Goal: Information Seeking & Learning: Learn about a topic

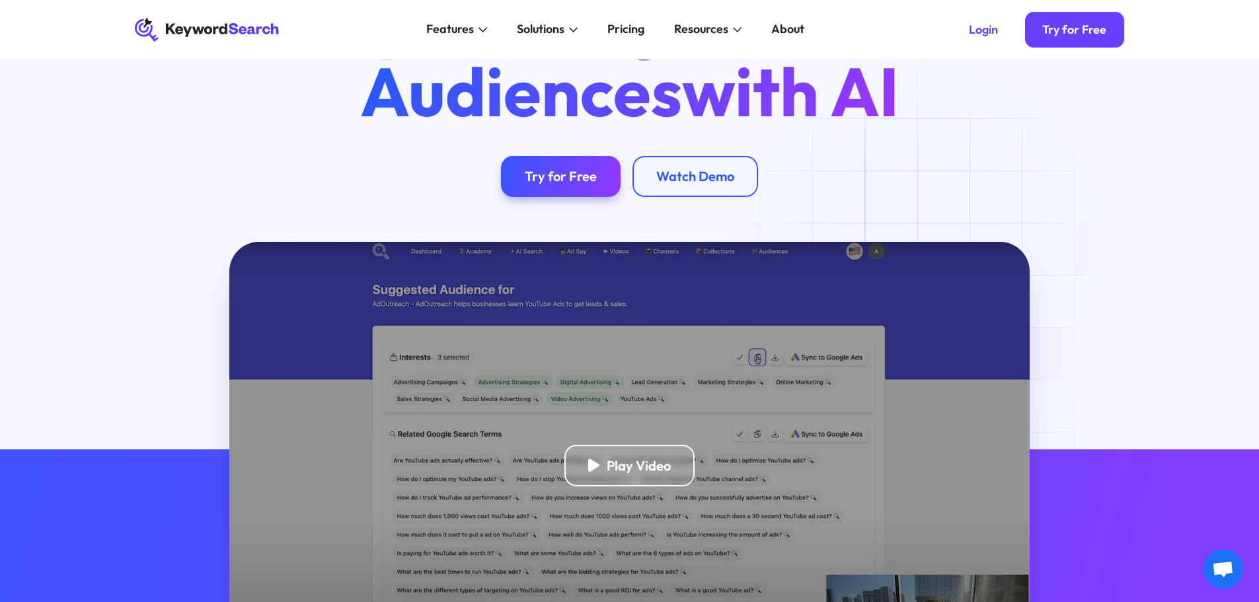
scroll to position [132, 0]
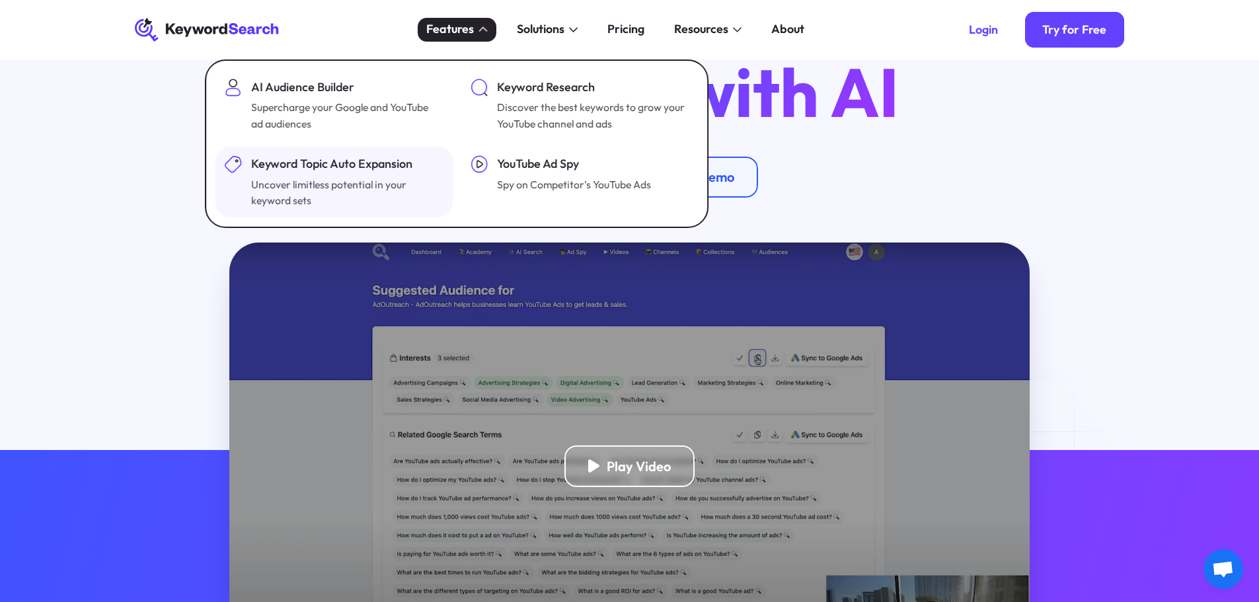
click at [365, 163] on div "Keyword Topic Auto Expansion" at bounding box center [346, 164] width 190 height 18
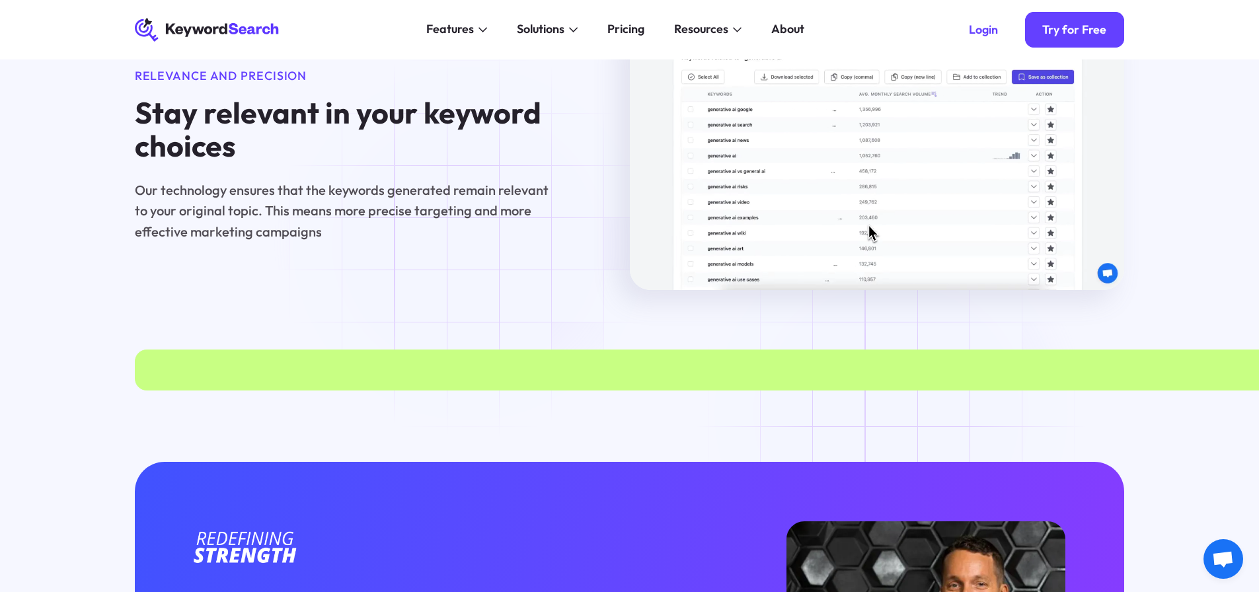
scroll to position [1520, 0]
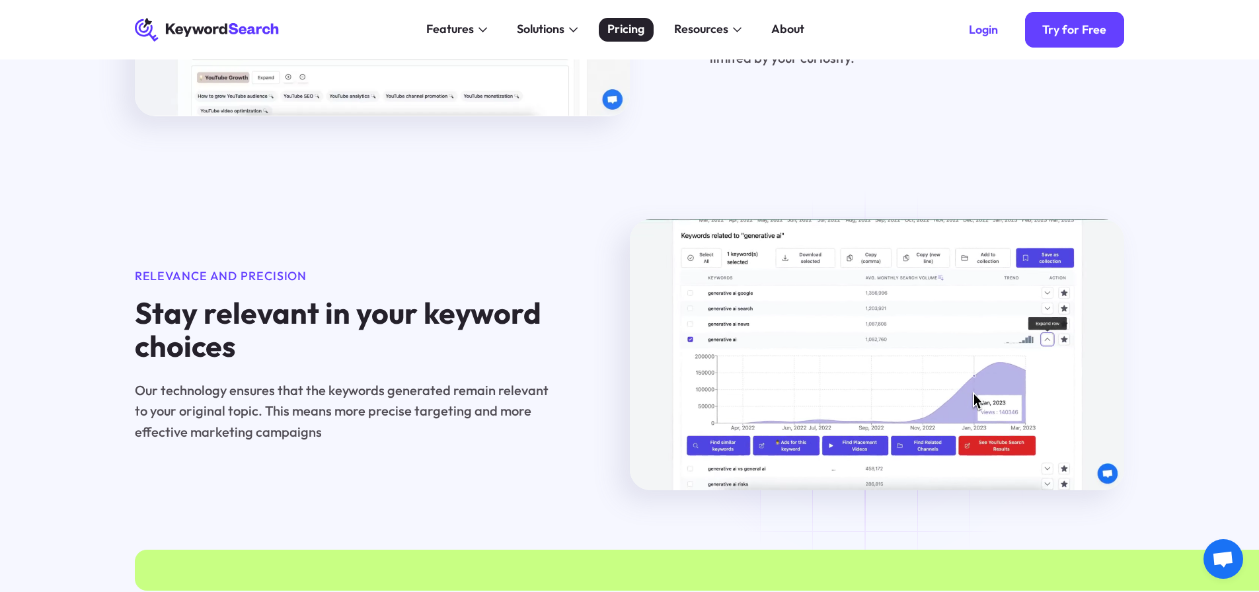
click at [622, 36] on div "Pricing" at bounding box center [626, 29] width 37 height 18
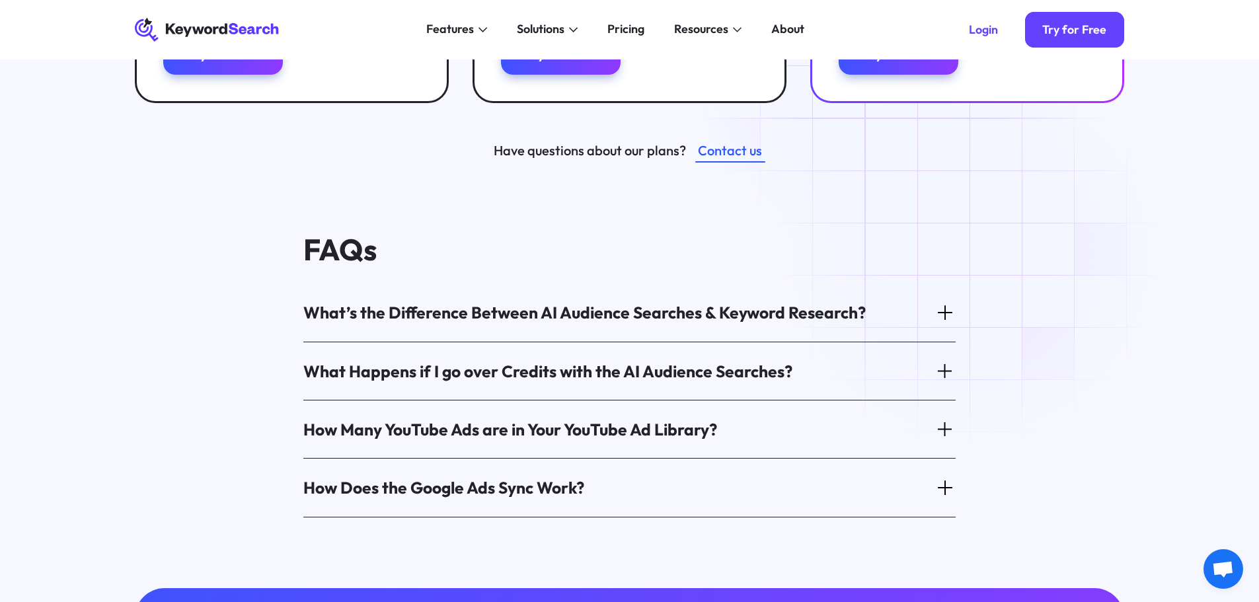
scroll to position [661, 0]
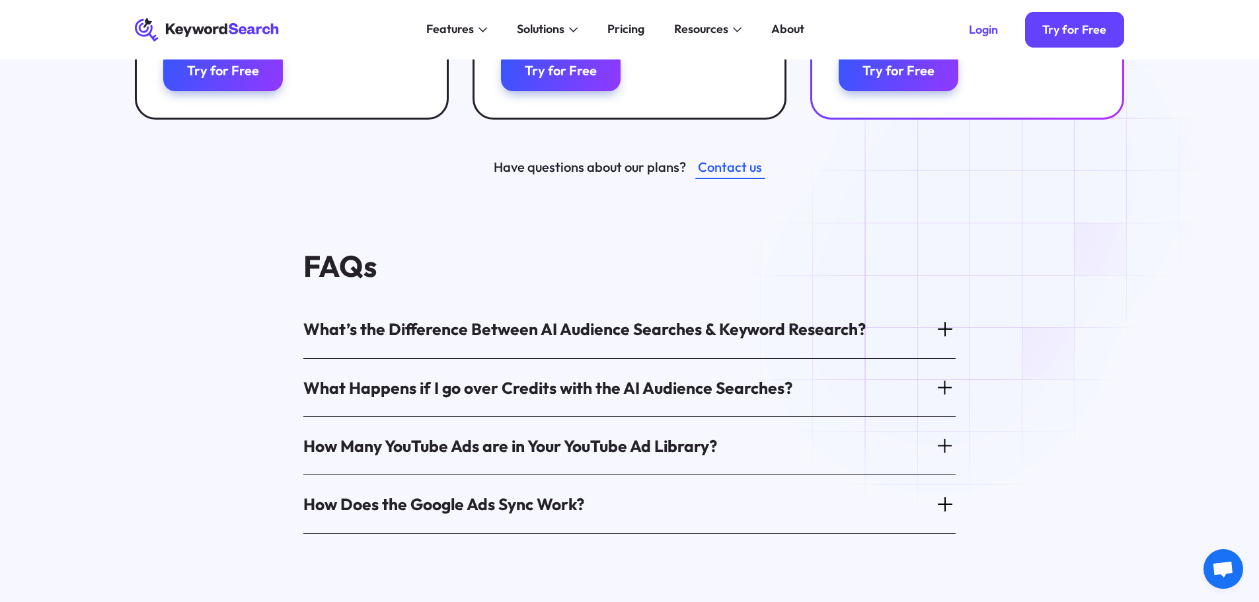
click at [944, 319] on icon at bounding box center [945, 329] width 20 height 20
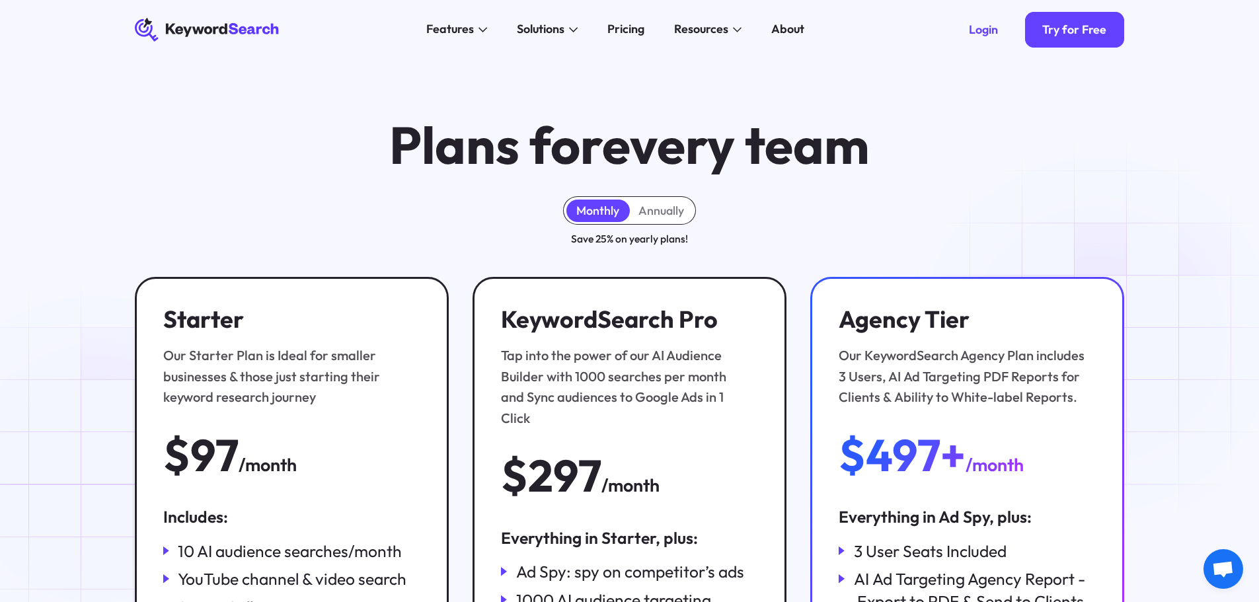
scroll to position [0, 0]
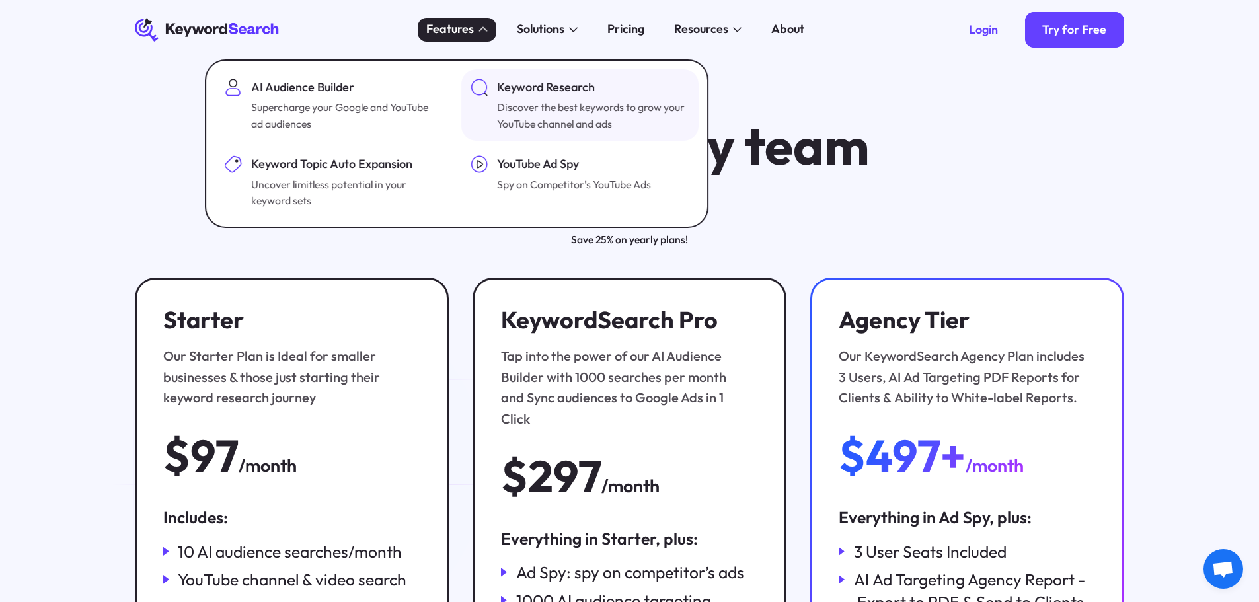
click at [526, 85] on div "Keyword Research" at bounding box center [592, 88] width 190 height 18
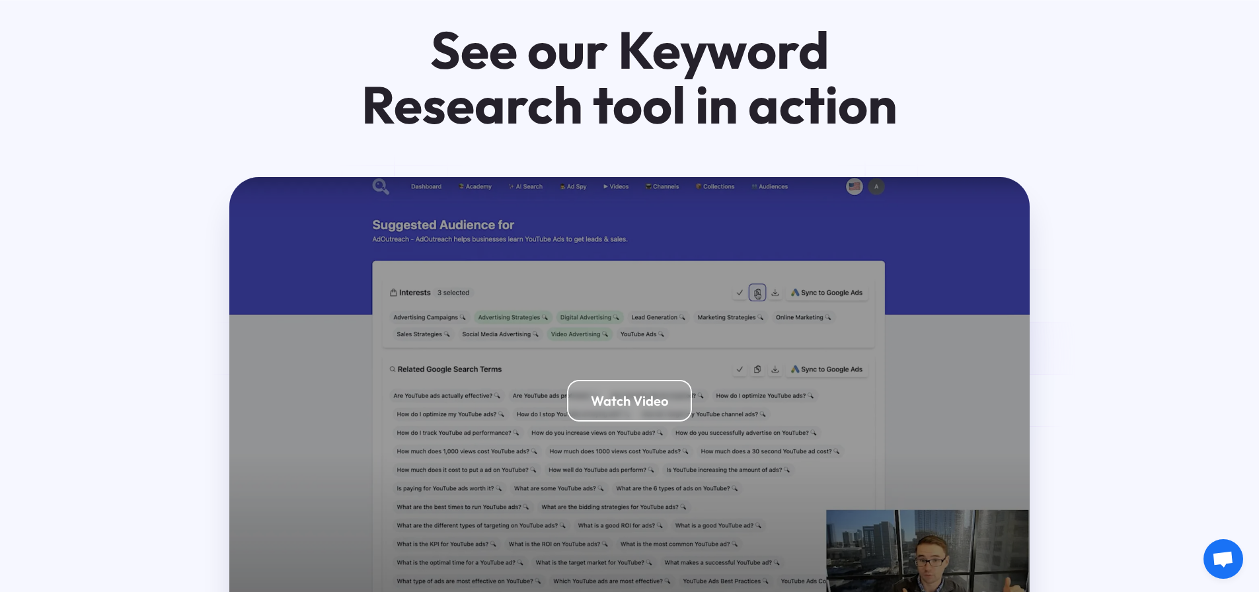
scroll to position [2691, 0]
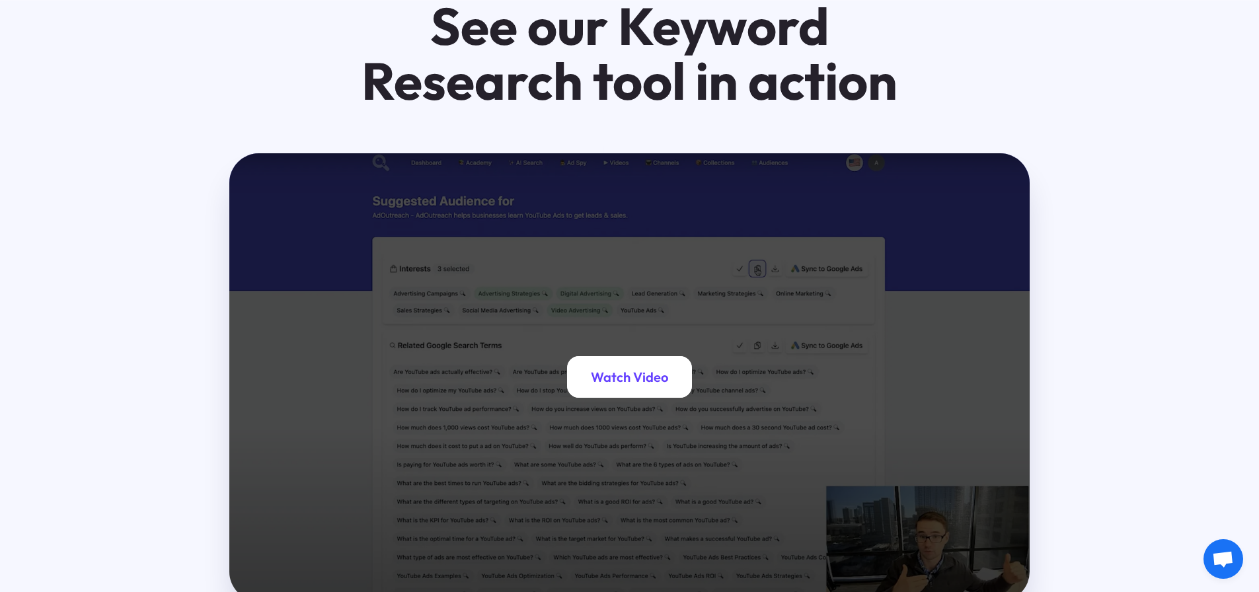
click at [618, 369] on div "Watch Video" at bounding box center [629, 377] width 77 height 17
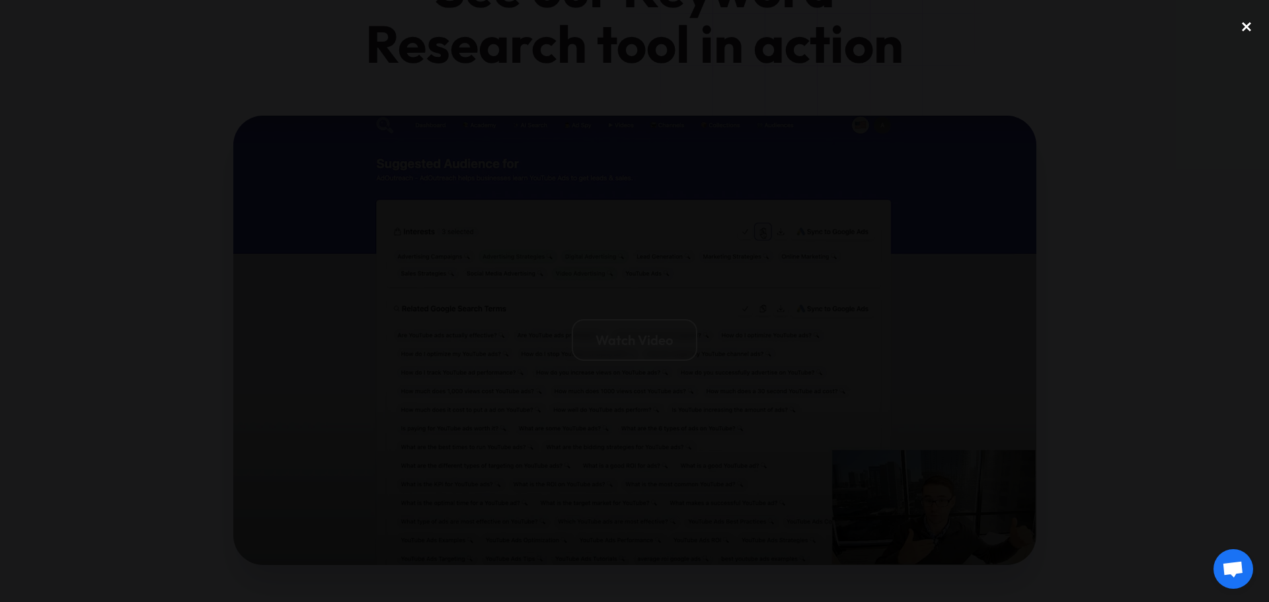
click at [1241, 24] on div "close lightbox" at bounding box center [1246, 26] width 45 height 29
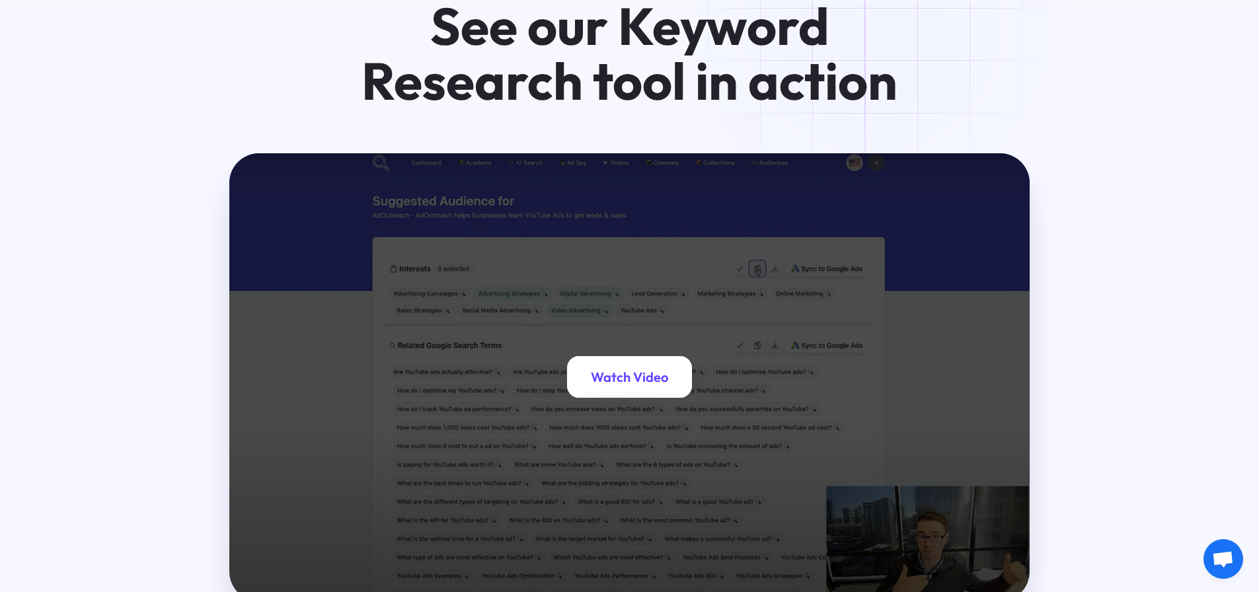
click at [626, 356] on div "Watch Video" at bounding box center [629, 377] width 125 height 42
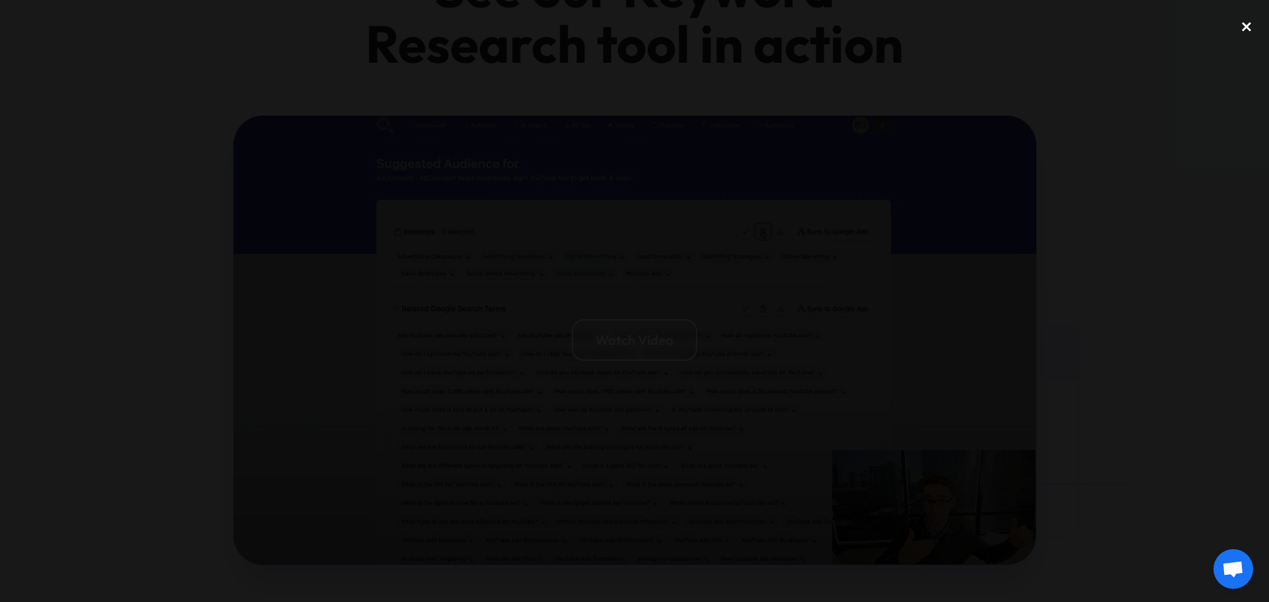
click at [1252, 24] on div "close lightbox" at bounding box center [1246, 26] width 45 height 29
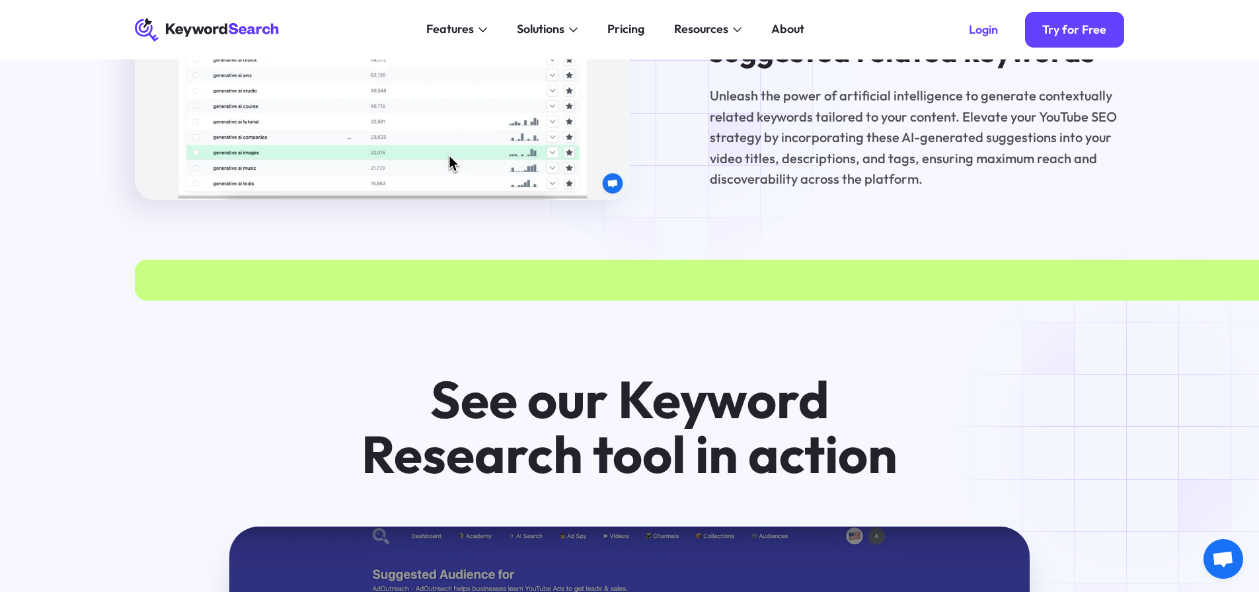
scroll to position [2295, 0]
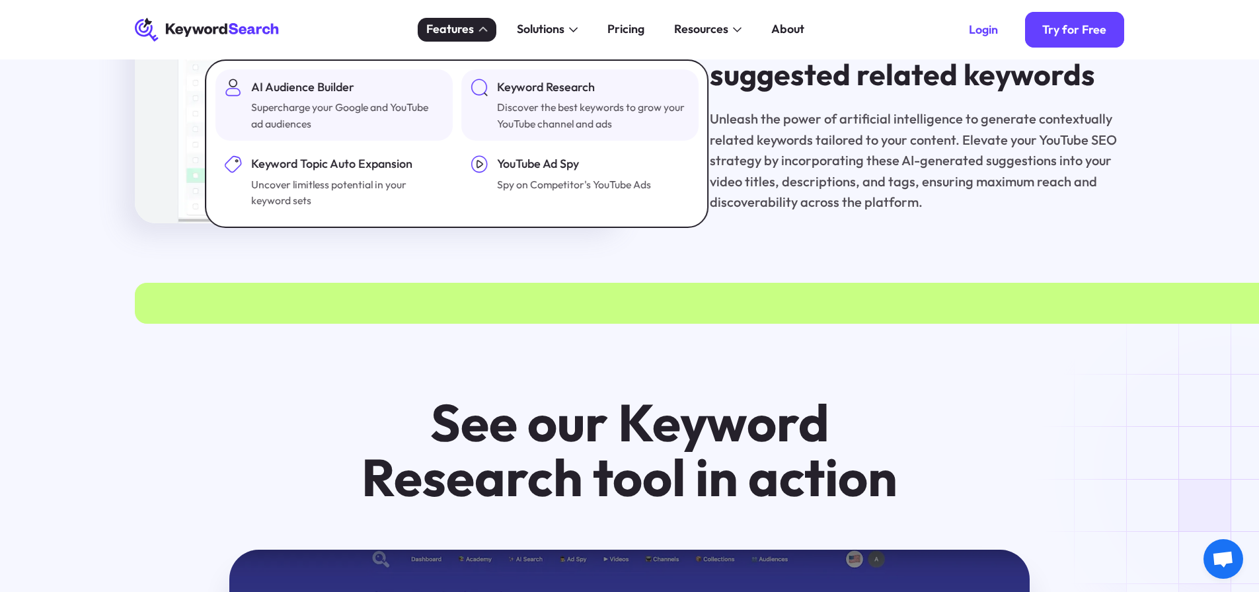
click at [345, 97] on div "AI Audience Builder Supercharge your Google and YouTube ad audiences" at bounding box center [346, 106] width 190 height 54
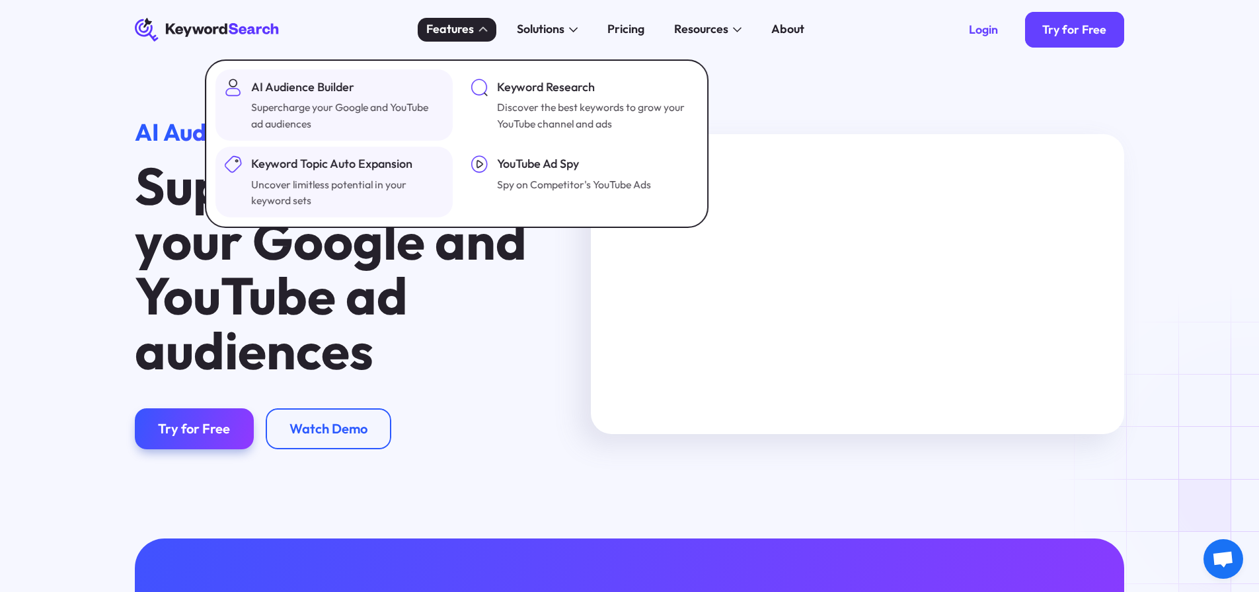
click at [344, 179] on div "Uncover limitless potential in your keyword sets" at bounding box center [346, 193] width 190 height 32
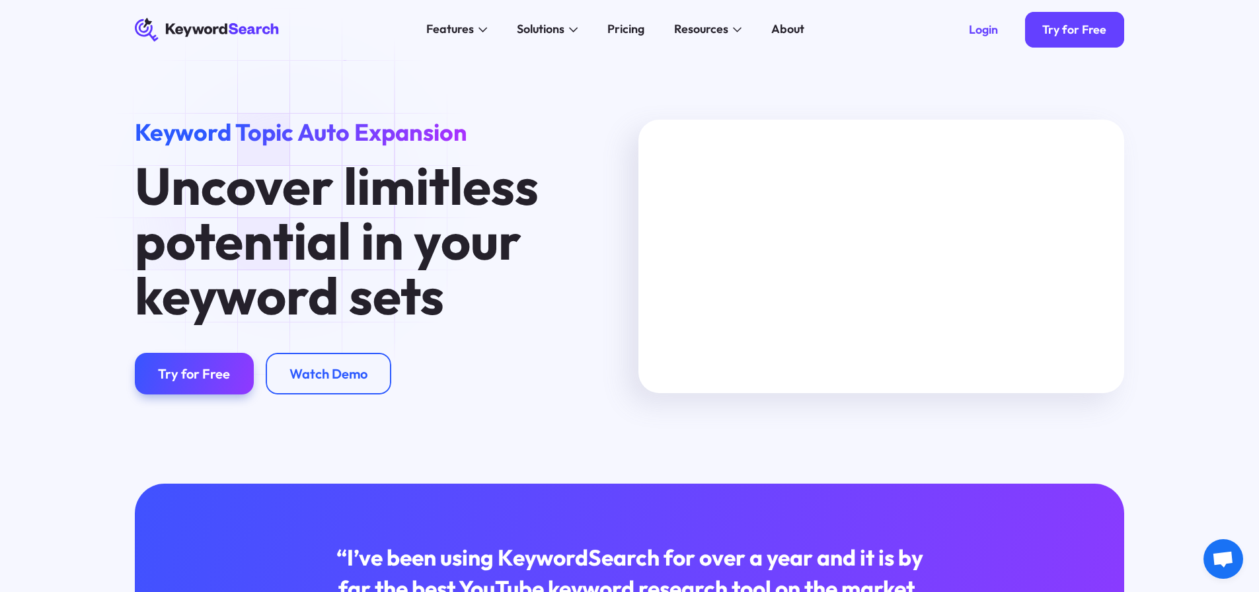
click at [266, 32] on icon "KeywordSearch" at bounding box center [207, 30] width 145 height 24
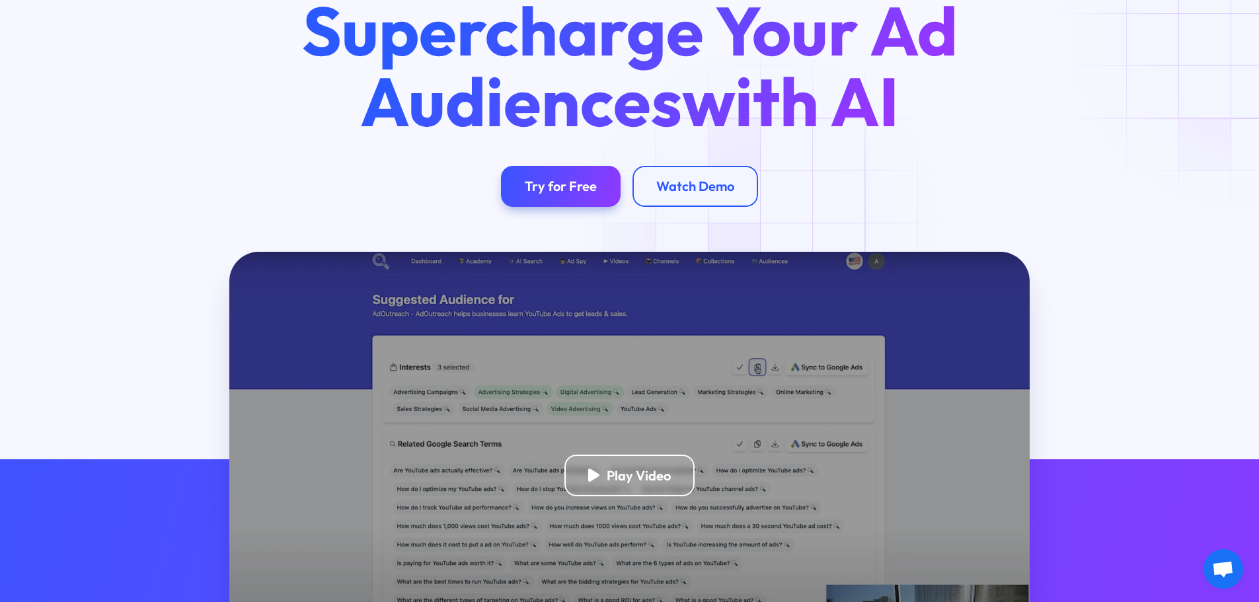
scroll to position [132, 0]
